Goal: Use online tool/utility: Utilize a website feature to perform a specific function

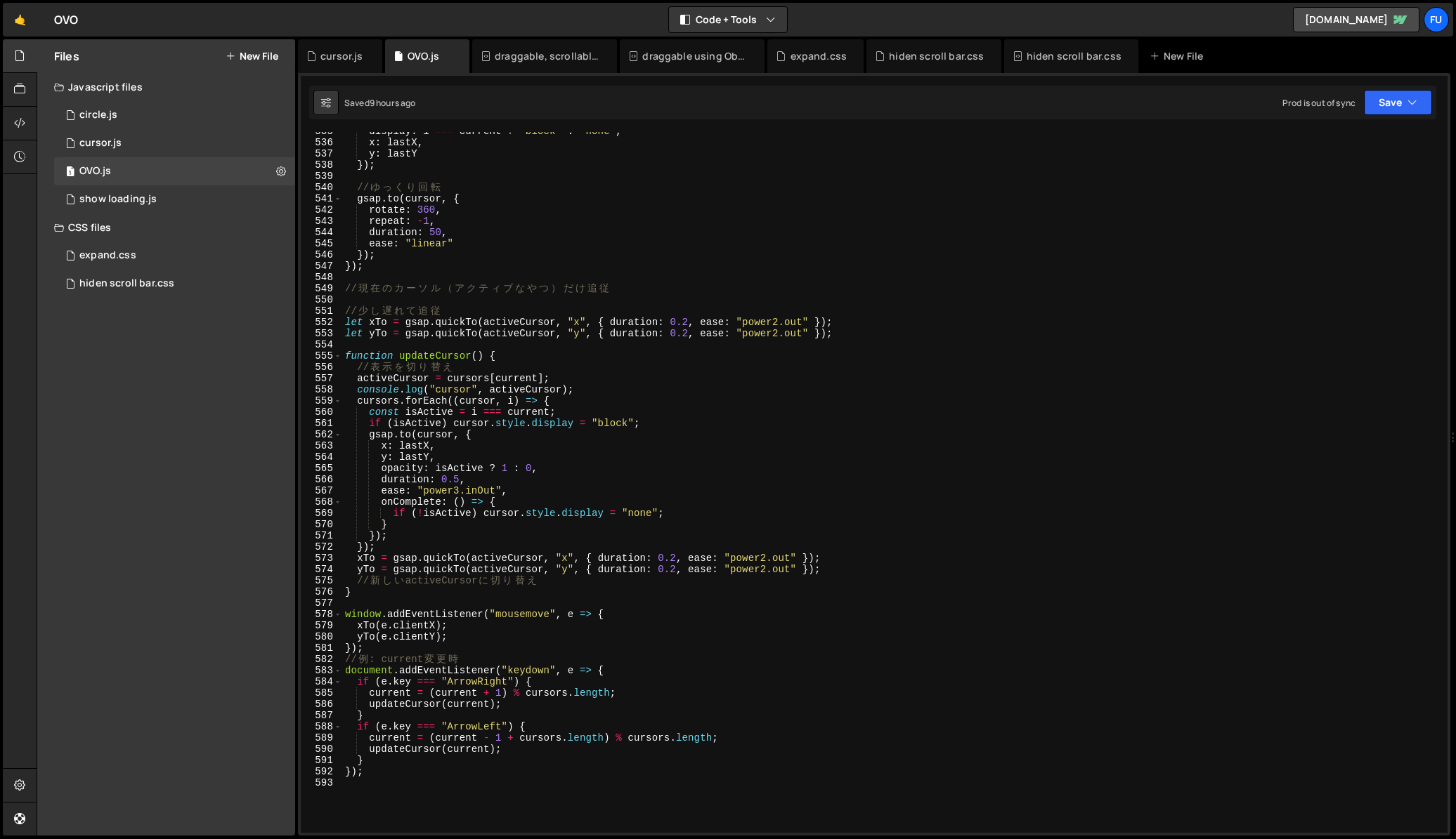
scroll to position [5996, 0]
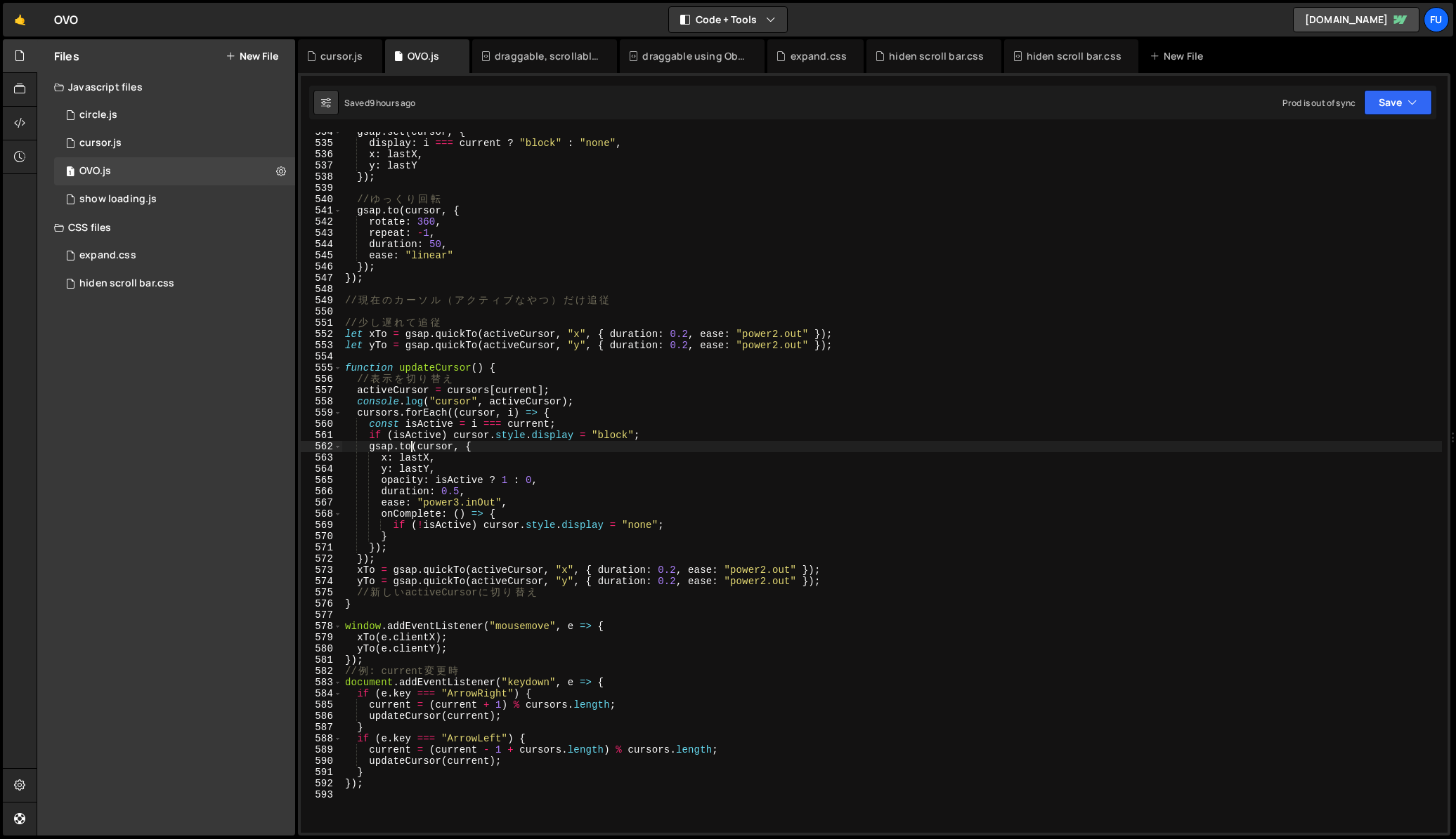
click at [409, 446] on div "gsap . set ( cursor , { display : i === current ? "block" : "none" , x : lastX …" at bounding box center [892, 488] width 1099 height 724
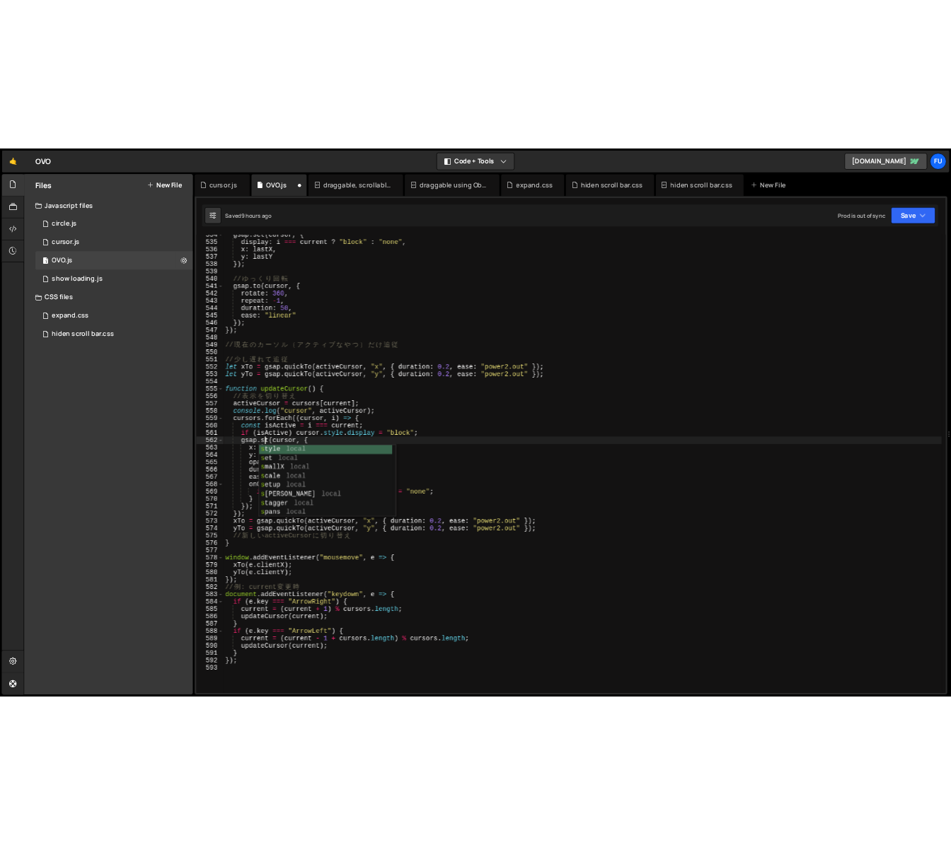
scroll to position [0, 4]
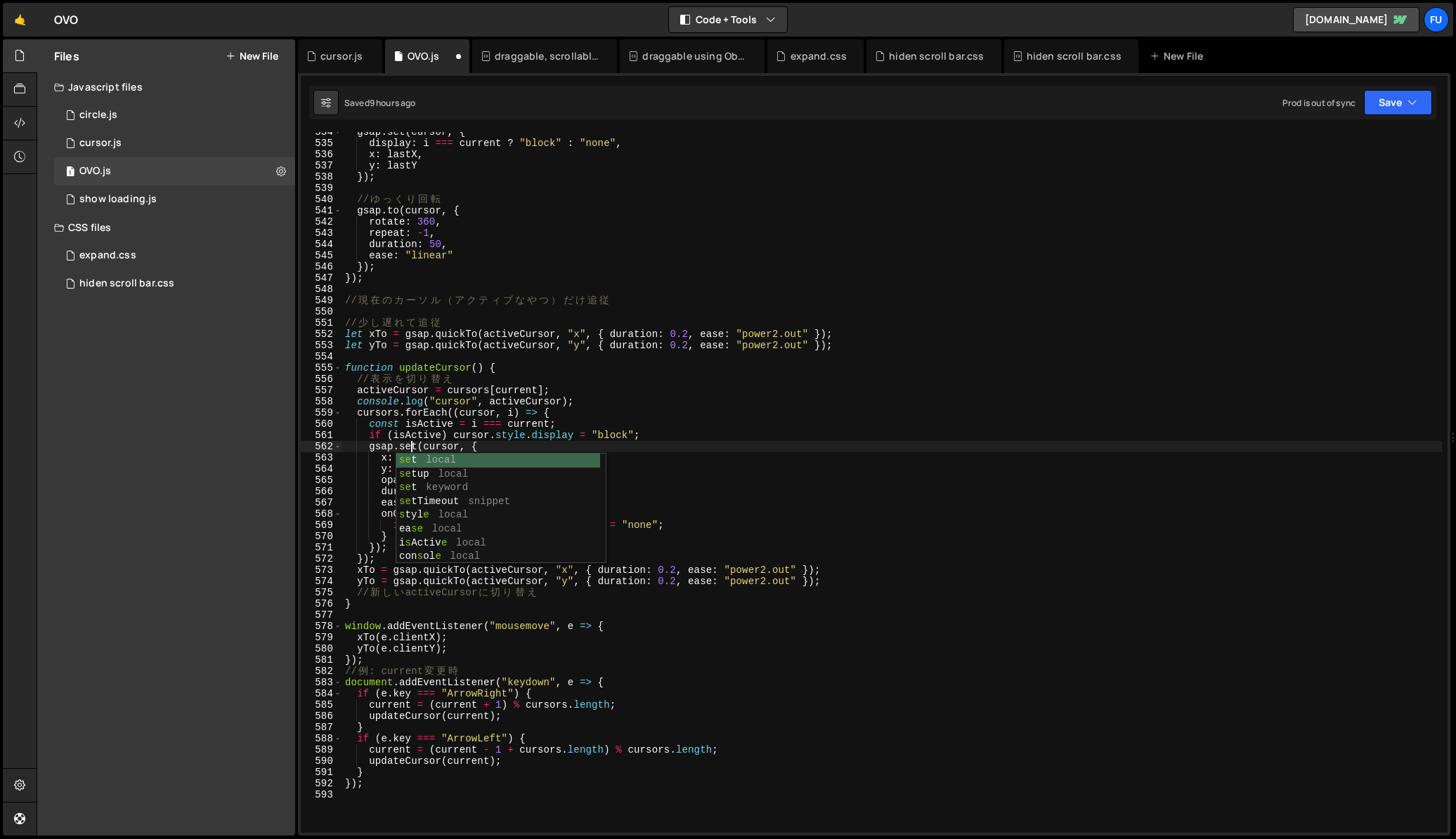
click at [711, 475] on div "gsap . set ( cursor , { display : i === current ? "block" : "none" , x : lastX …" at bounding box center [892, 488] width 1099 height 724
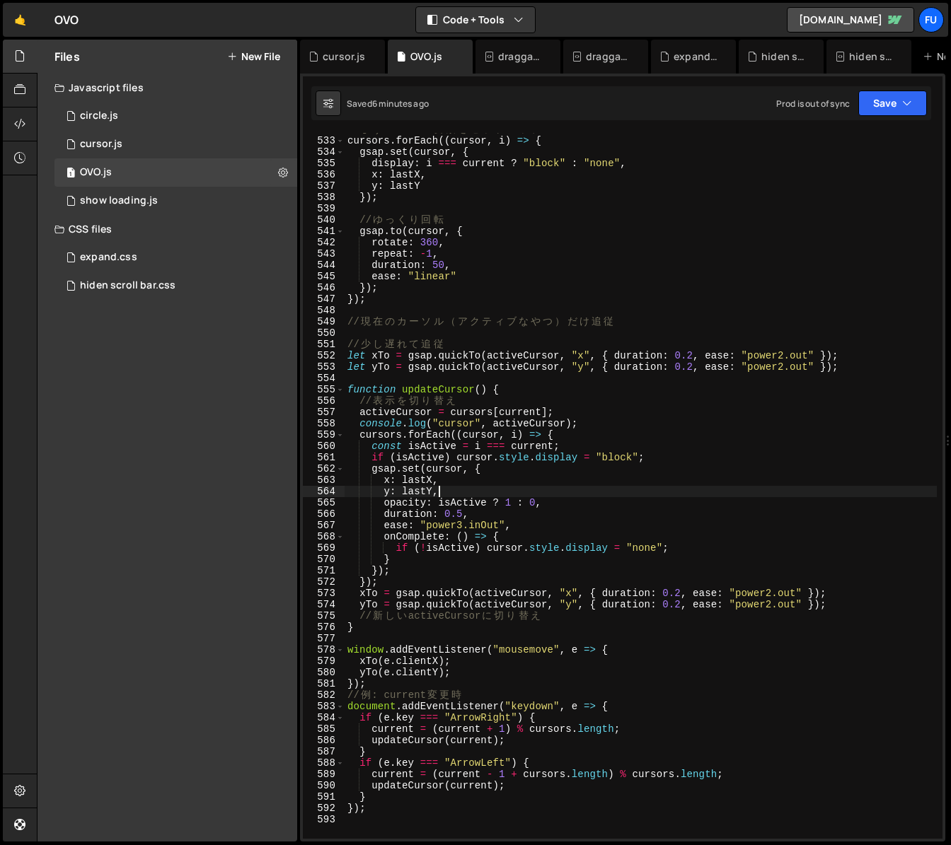
scroll to position [6020, 0]
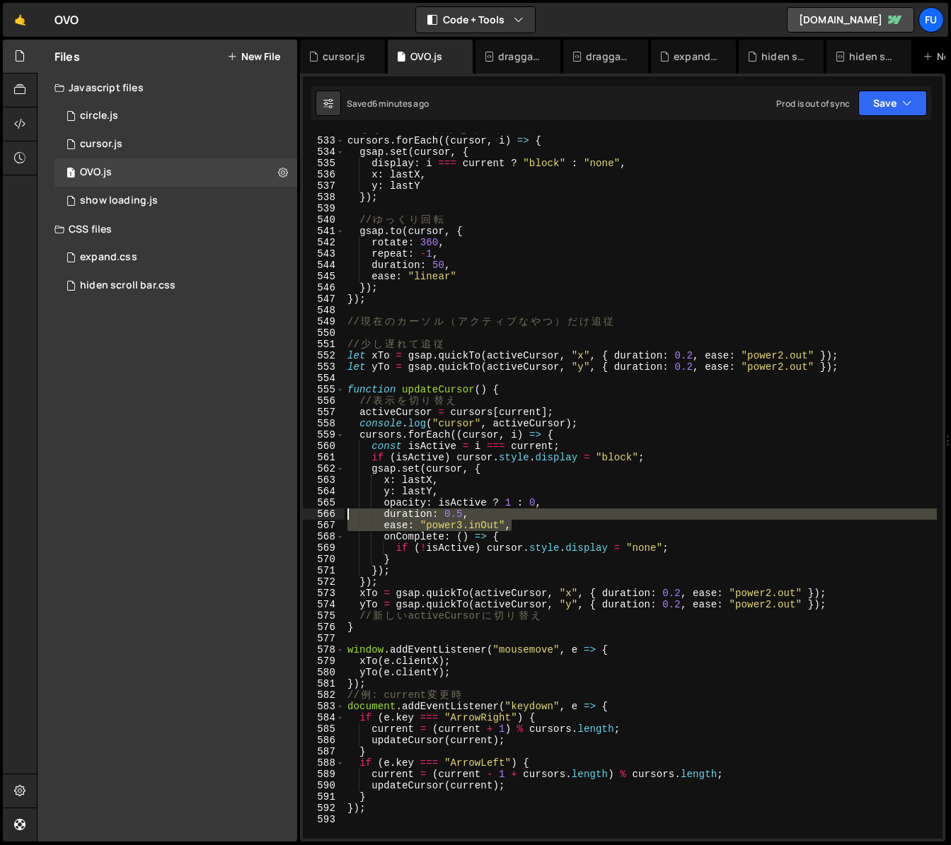
drag, startPoint x: 519, startPoint y: 526, endPoint x: 342, endPoint y: 519, distance: 177.0
click at [342, 519] on div "y: lastY, 532 533 534 535 536 537 538 539 540 541 542 543 544 545 546 547 548 5…" at bounding box center [623, 486] width 640 height 706
type textarea "duration: 0.5, ease: "power3.inOut","
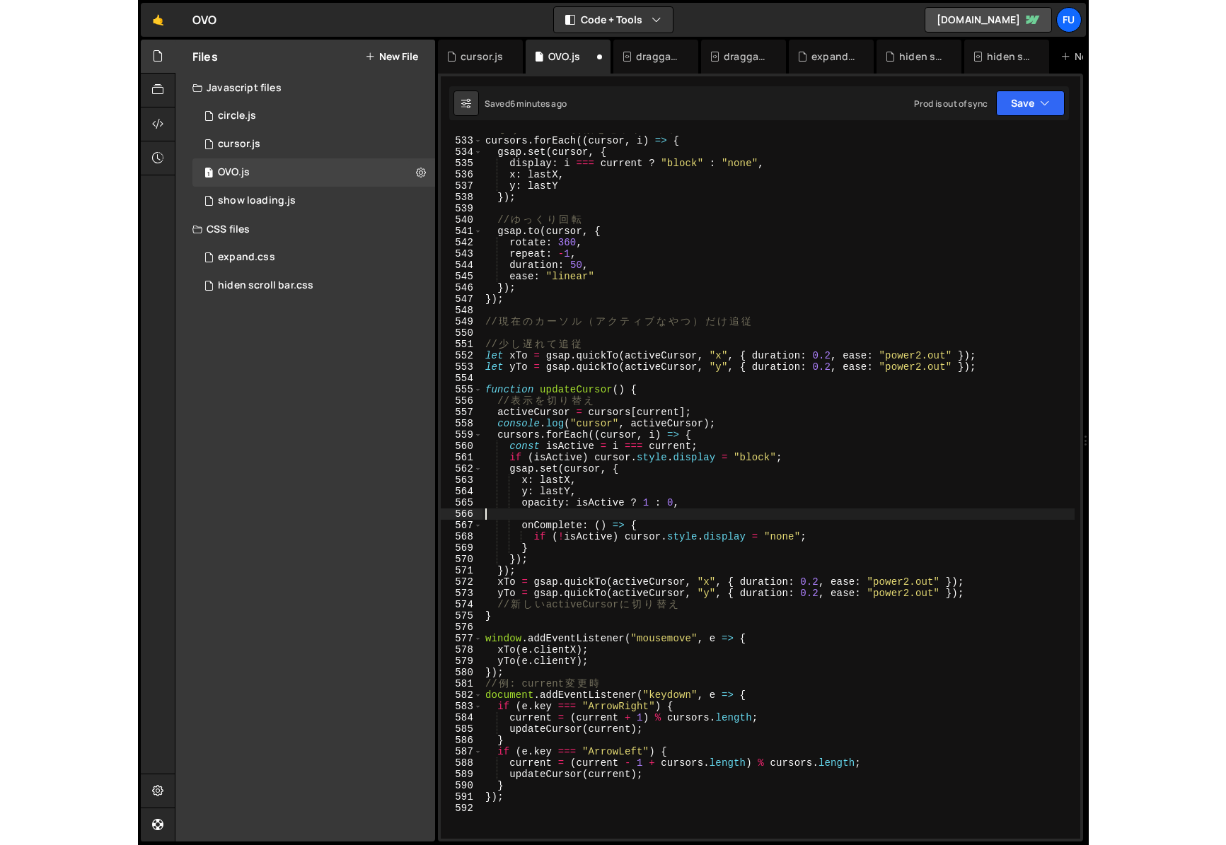
scroll to position [0, 0]
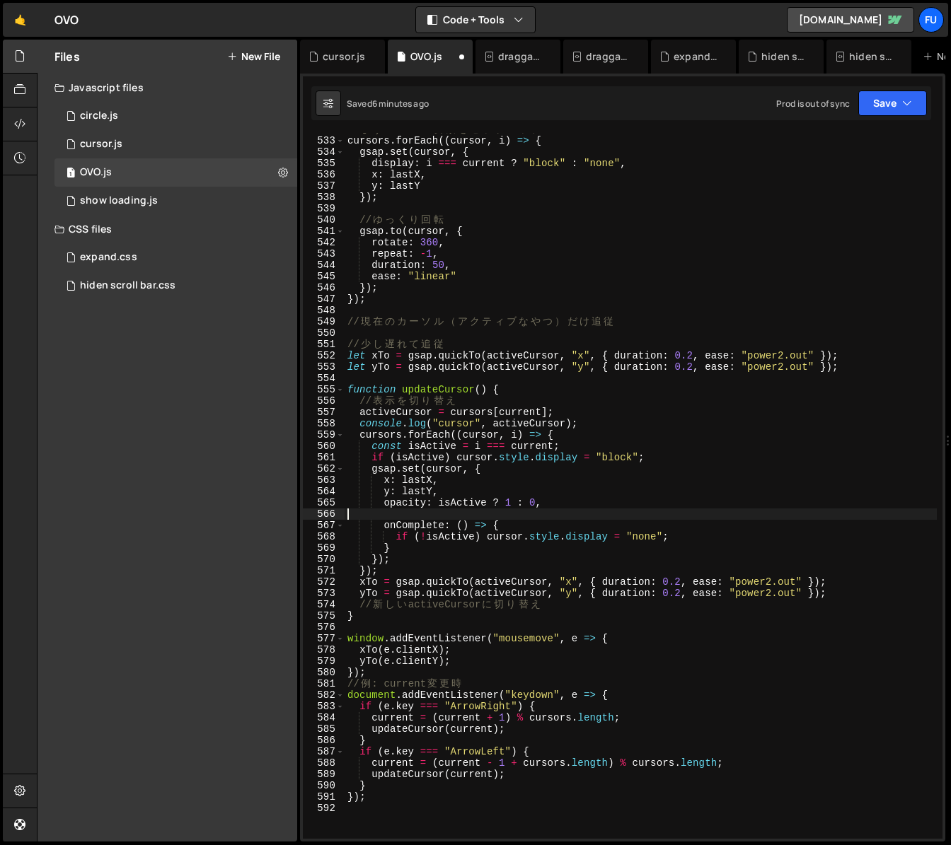
type textarea "opacity: isActive ? 1 : 0,"
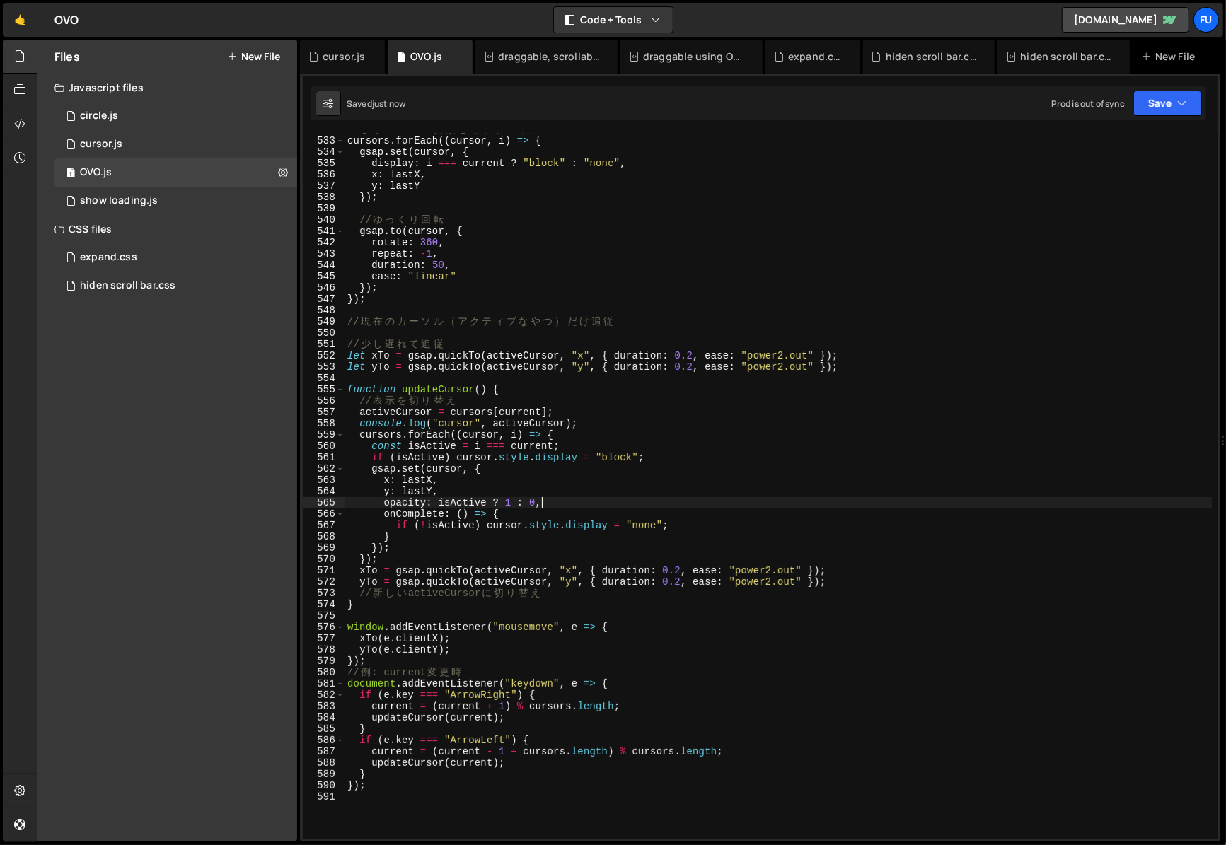
click at [1206, 328] on div "// ま ず 全 cursor 要 素 を セ ッ ト ア ッ プ cursors . forEach (( cursor , i ) => { gsap .…" at bounding box center [778, 488] width 867 height 729
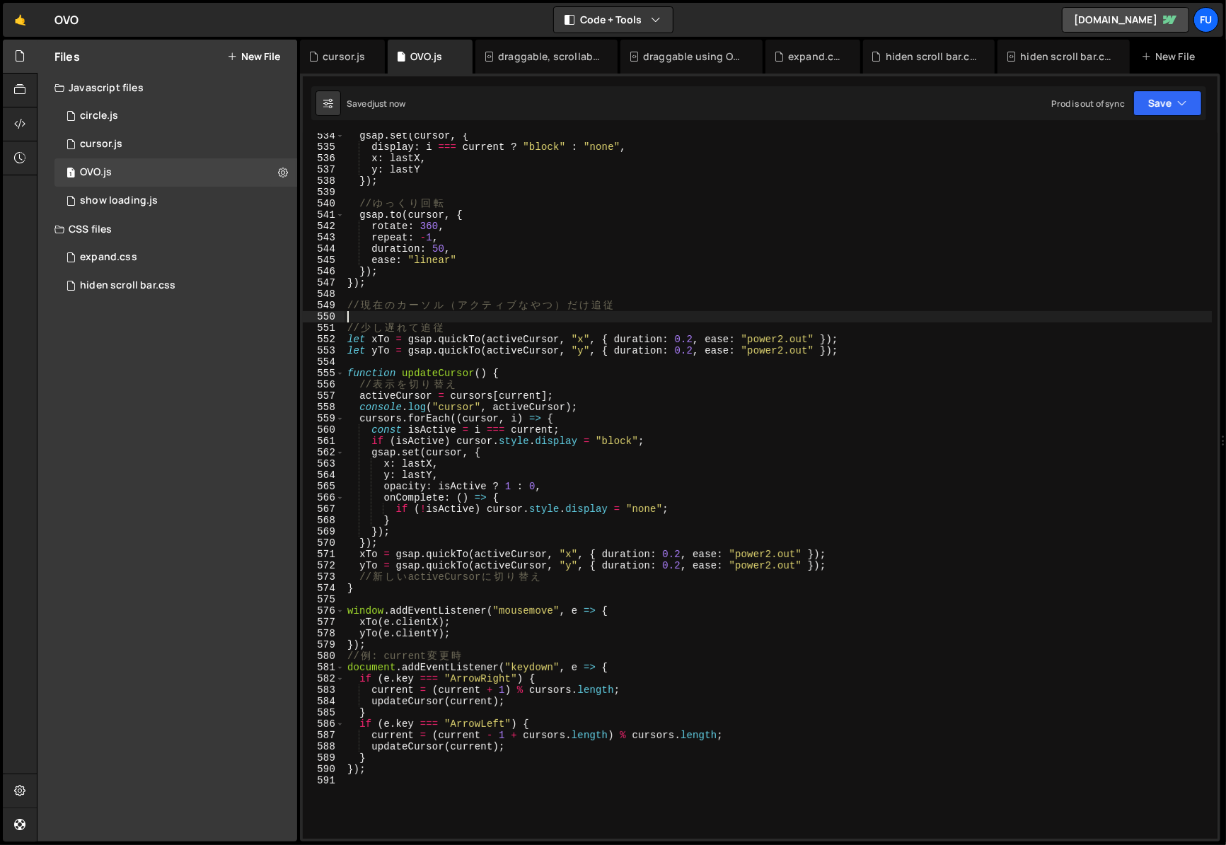
scroll to position [6040, 0]
click at [466, 468] on div "gsap . set ( cursor , { display : i === current ? "block" : "none" , x : lastX …" at bounding box center [778, 491] width 867 height 729
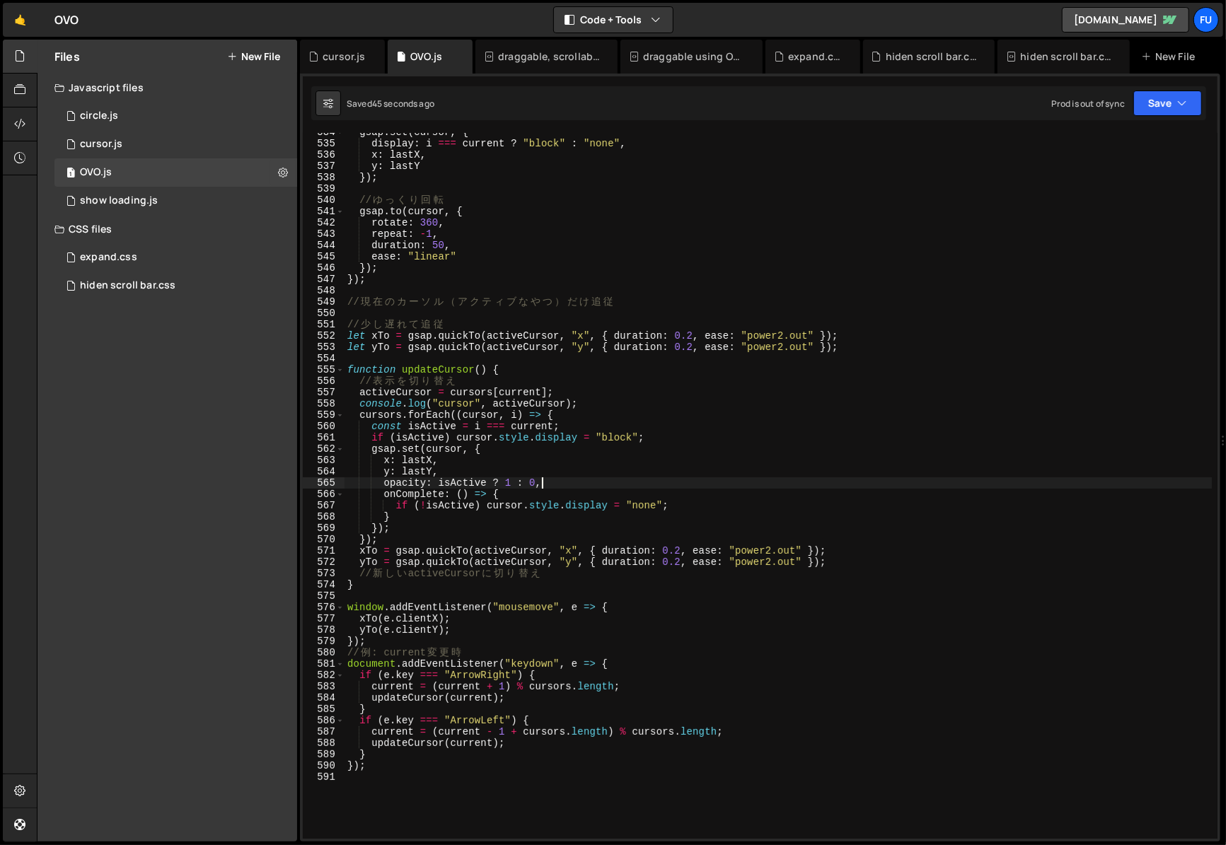
click at [653, 478] on div "gsap . set ( cursor , { display : i === current ? "block" : "none" , x : lastX …" at bounding box center [778, 491] width 867 height 729
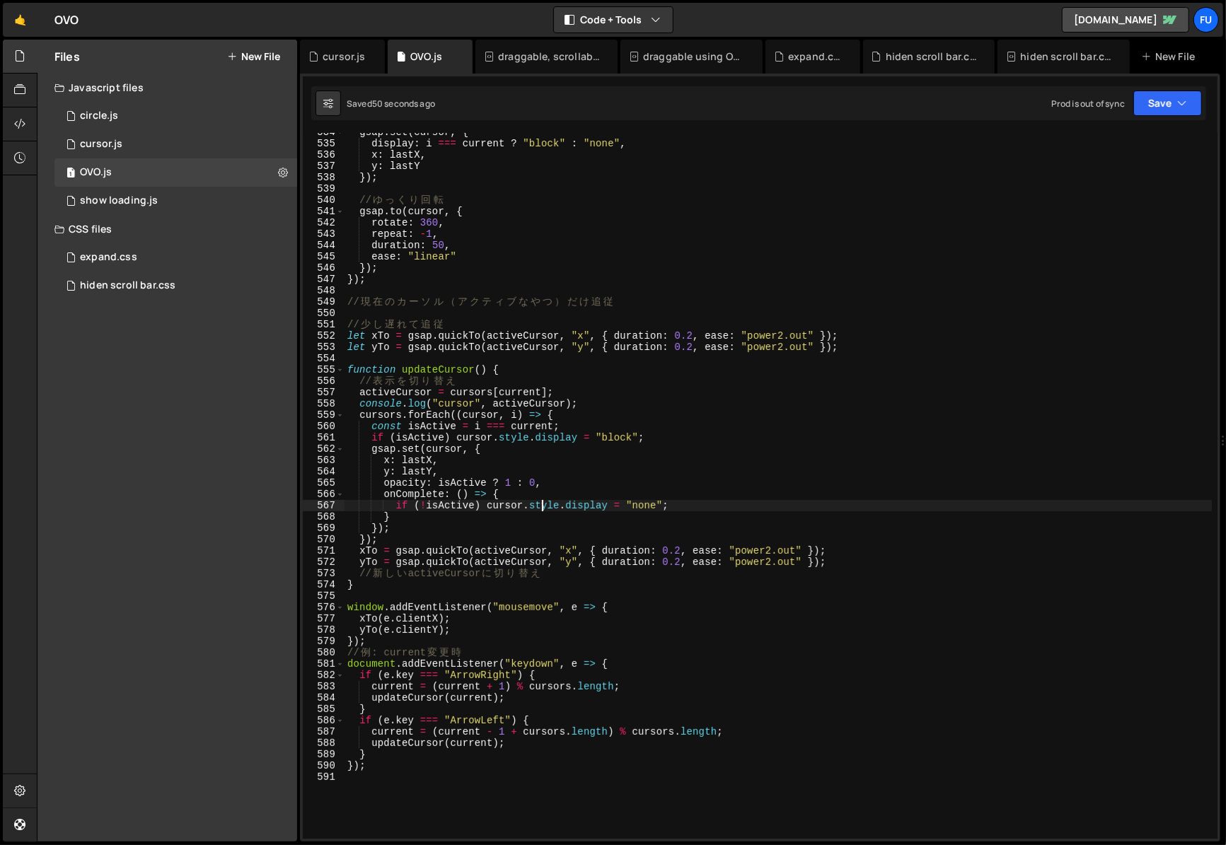
click at [541, 508] on div "gsap . set ( cursor , { display : i === current ? "block" : "none" , x : lastX …" at bounding box center [778, 491] width 867 height 729
click at [539, 533] on div "gsap . set ( cursor , { display : i === current ? "block" : "none" , x : lastX …" at bounding box center [778, 491] width 867 height 729
click at [1206, 146] on div "gsap . set ( cursor , { display : i === current ? "block" : "none" , x : lastX …" at bounding box center [778, 491] width 867 height 729
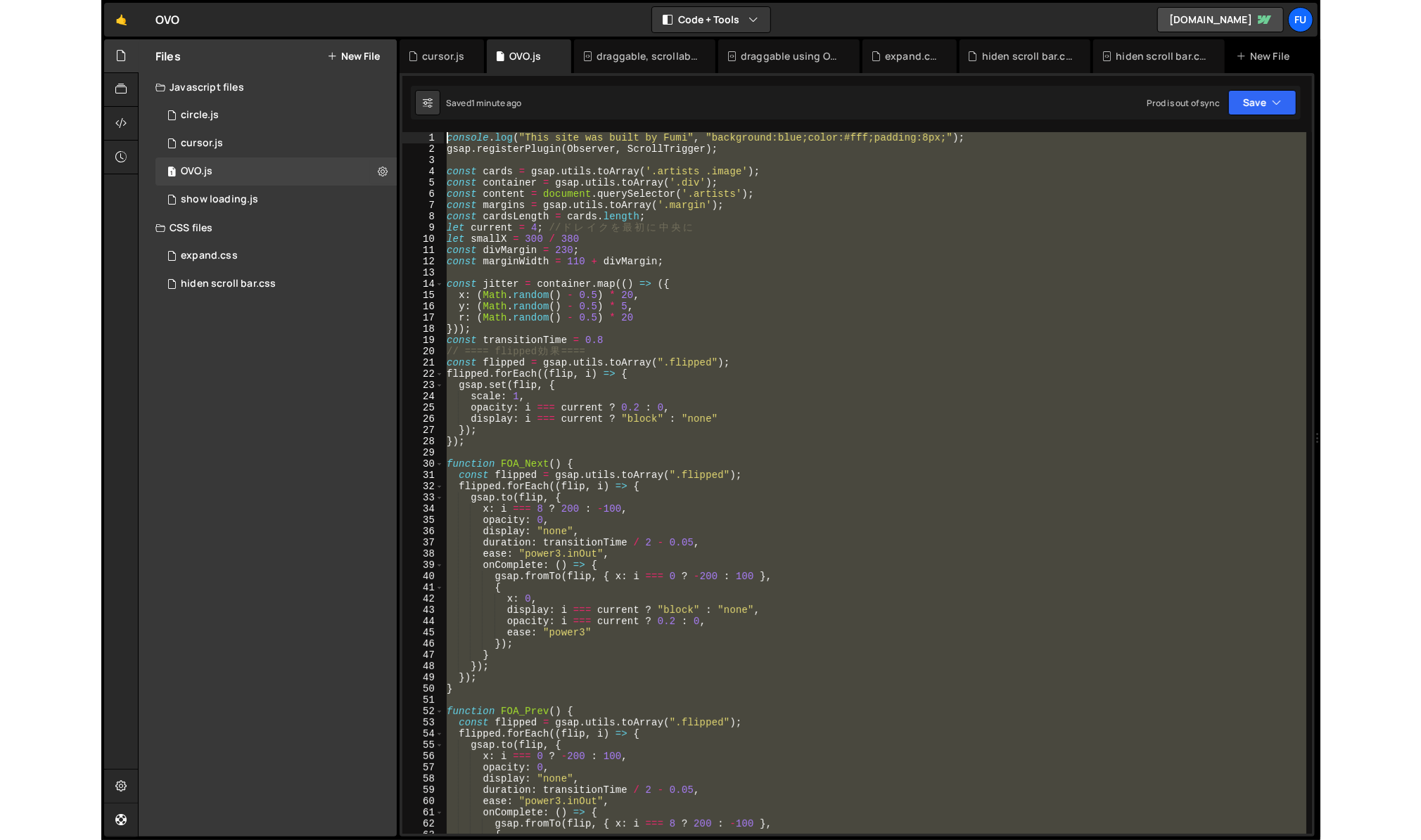
scroll to position [0, 0]
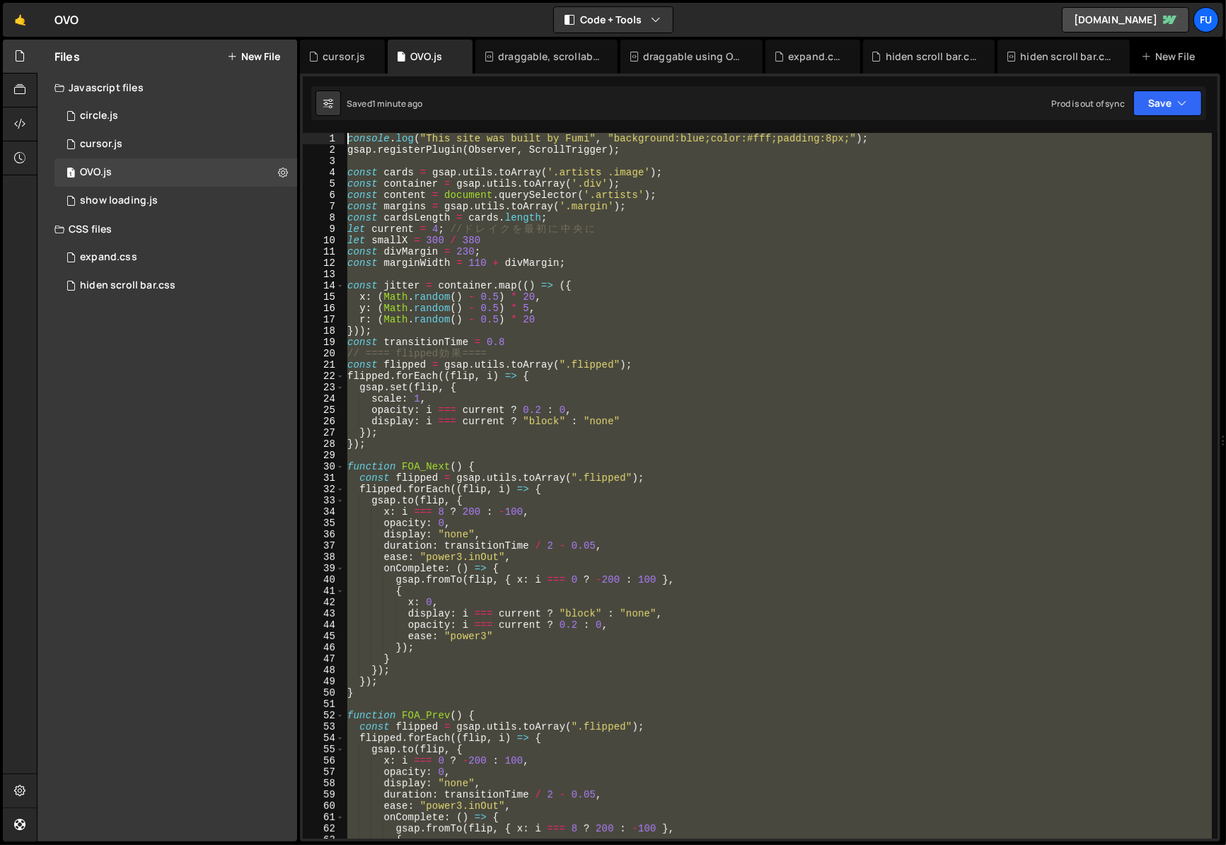
drag, startPoint x: 562, startPoint y: 495, endPoint x: 282, endPoint y: 15, distance: 556.5
click at [282, 15] on div "Hold on a sec... Are you certain you wish to leave this page? Any changes you'v…" at bounding box center [613, 422] width 1226 height 845
click at [441, 282] on div "console . log ( "This site was built by Fumi" , "background:blue;color:#fff;pad…" at bounding box center [778, 486] width 867 height 706
type textarea "const jitter = [DOMAIN_NAME](() => ({"
